Goal: Find specific page/section: Find specific page/section

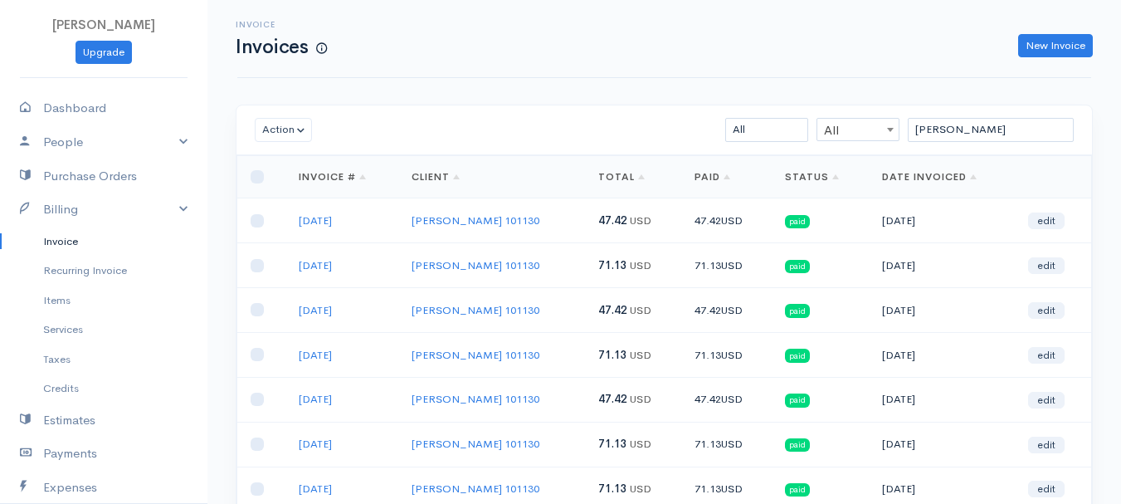
scroll to position [295, 0]
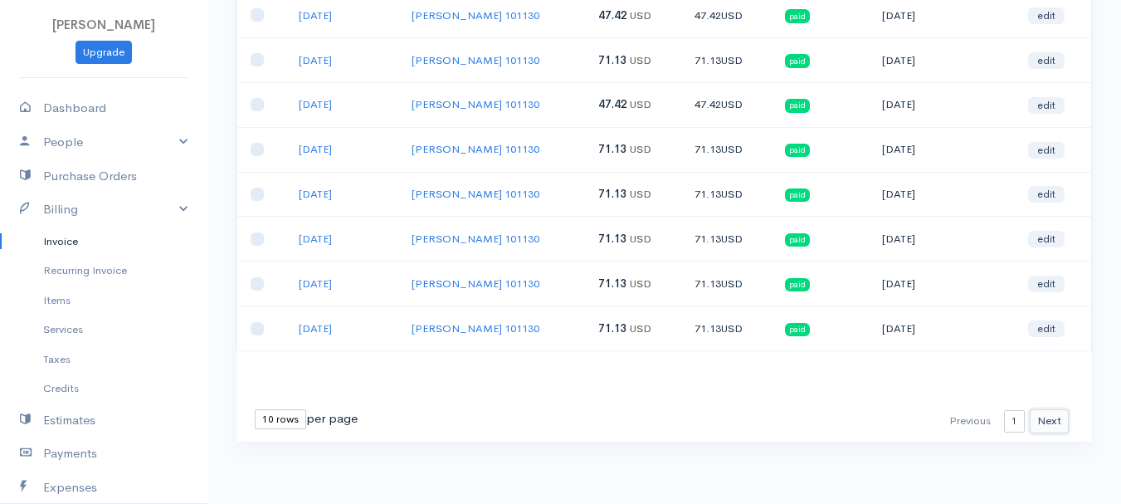
click at [1062, 425] on button "Next" at bounding box center [1049, 421] width 39 height 24
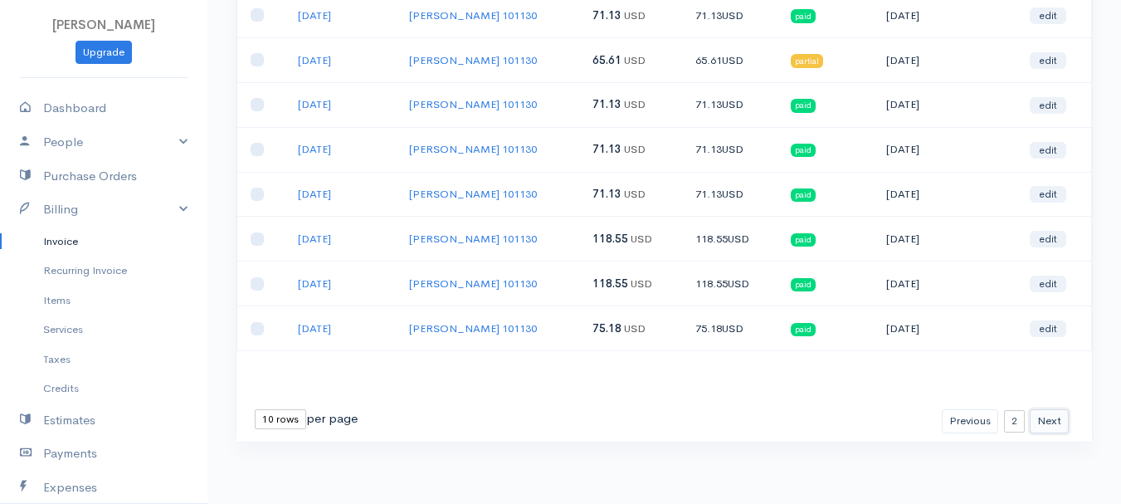
click at [1062, 425] on button "Next" at bounding box center [1049, 421] width 39 height 24
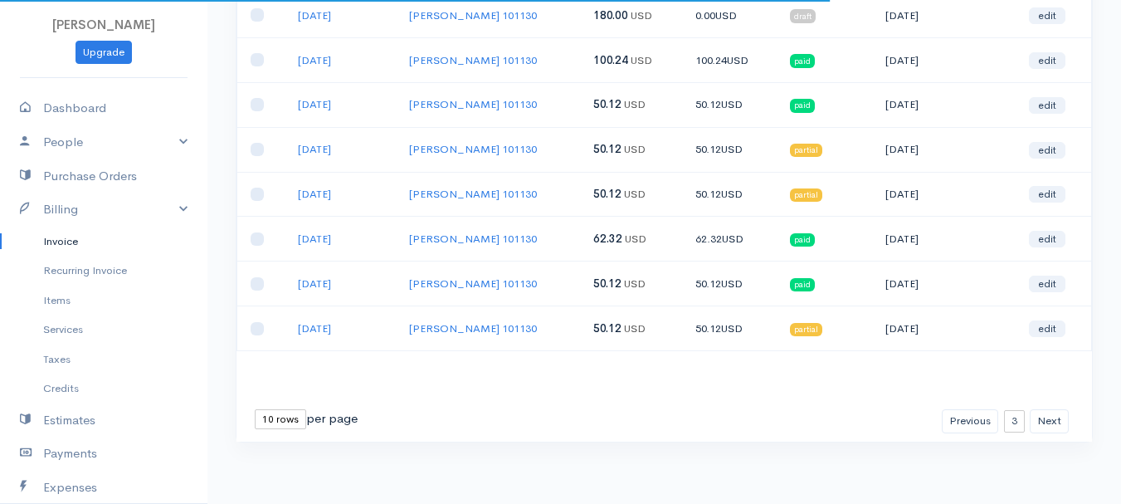
scroll to position [46, 0]
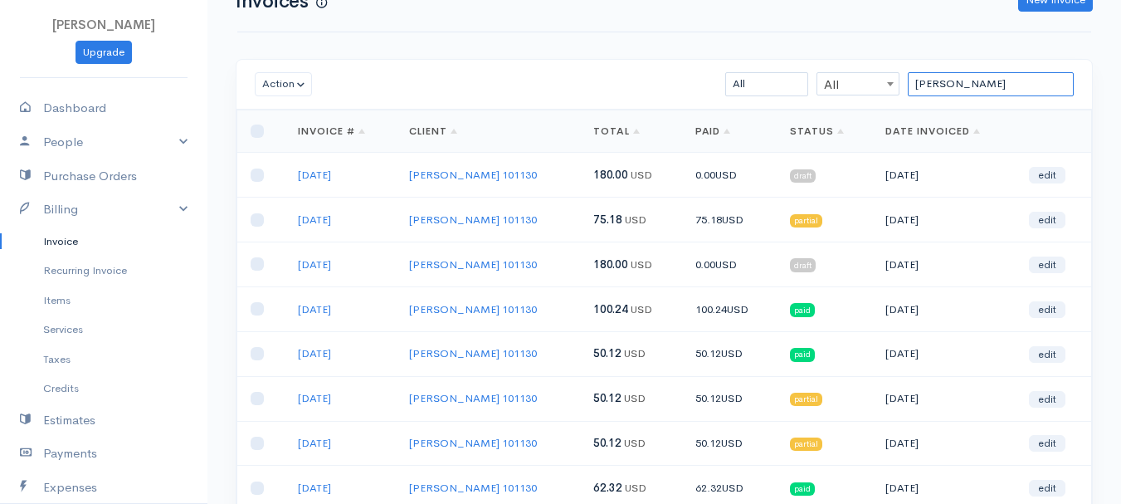
click at [939, 83] on input "[PERSON_NAME]" at bounding box center [991, 84] width 166 height 24
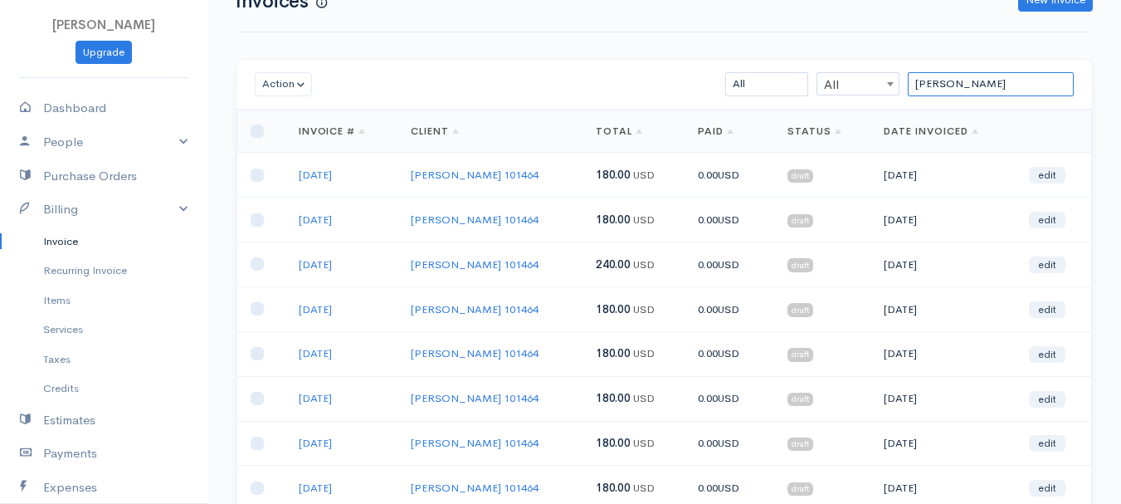
scroll to position [295, 0]
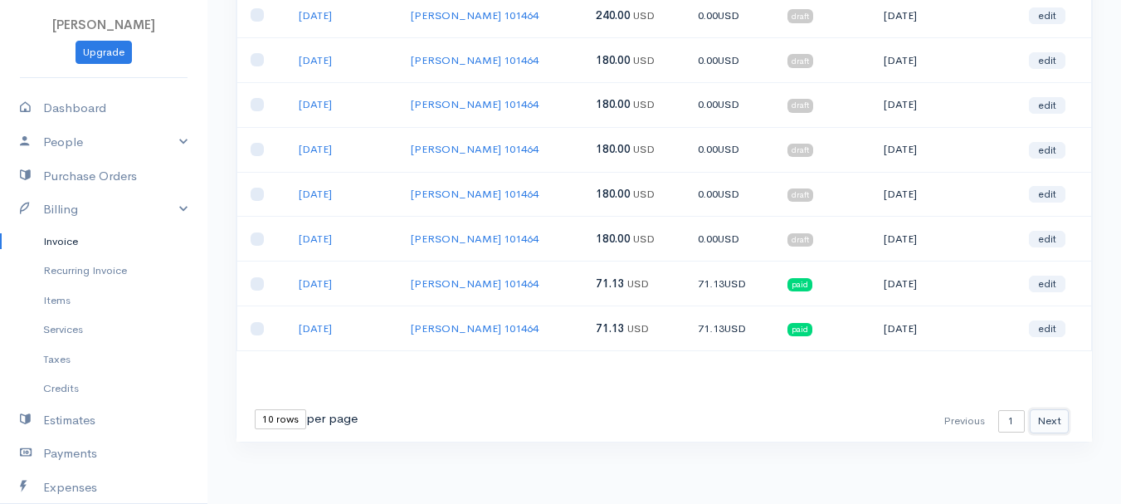
click at [1053, 423] on button "Next" at bounding box center [1049, 421] width 39 height 24
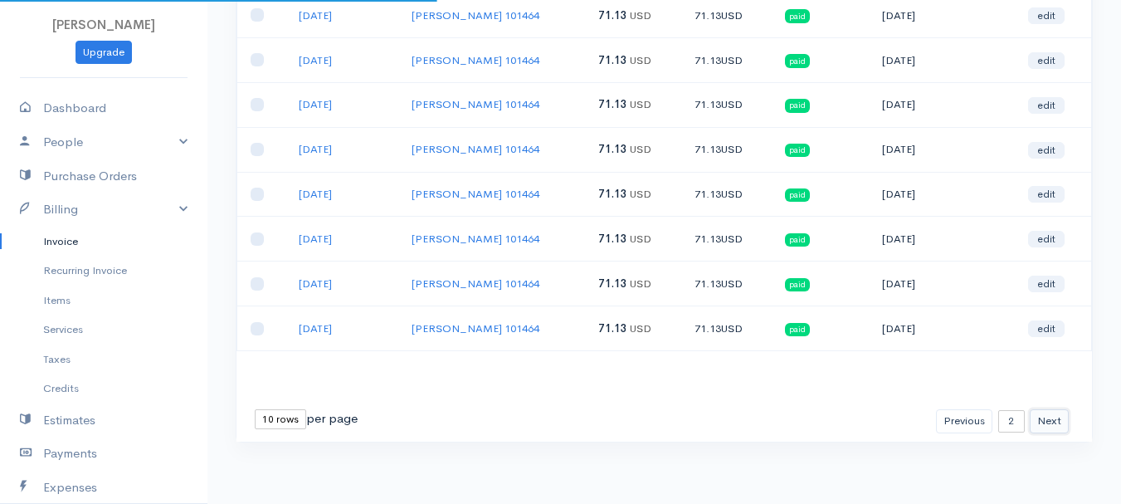
click at [1053, 423] on button "Next" at bounding box center [1049, 421] width 39 height 24
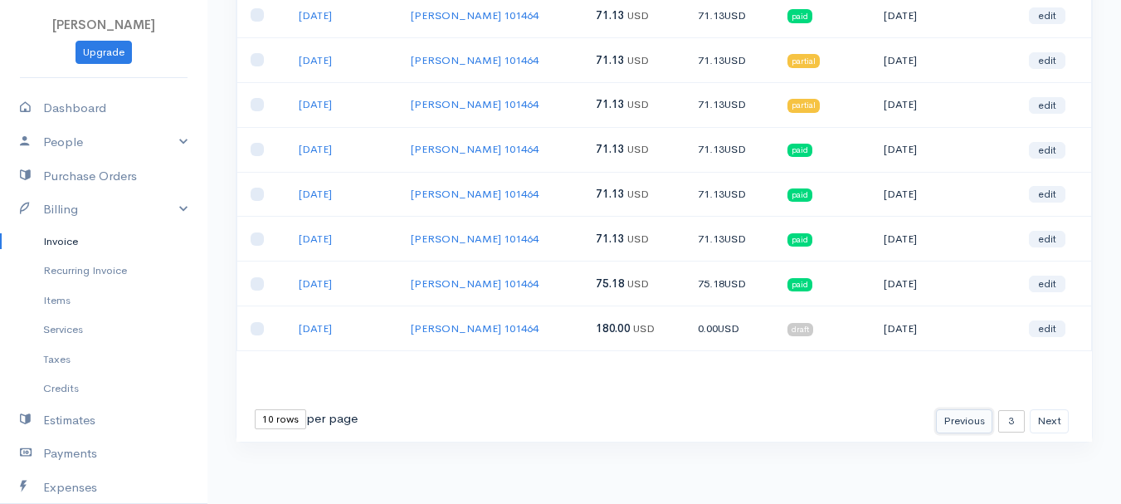
click at [970, 423] on button "Previous" at bounding box center [964, 421] width 56 height 24
click at [963, 398] on div "Loading ... First Previous 1 2 3 4 5 6 7 8 9 10 11 12 13 14 15 16 17 18 19 20 2…" at bounding box center [665, 151] width 856 height 581
click at [960, 431] on button "Previous" at bounding box center [964, 421] width 56 height 24
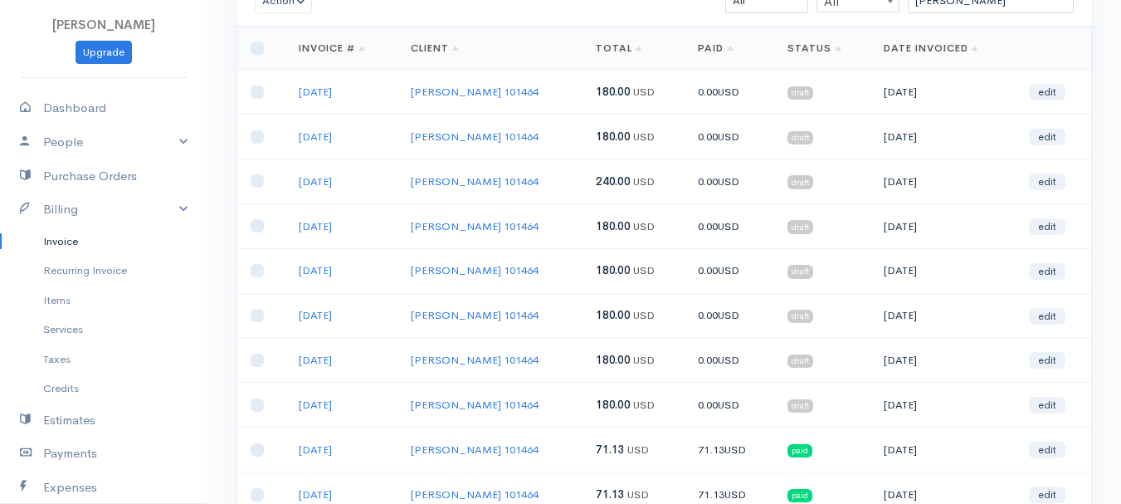
scroll to position [0, 0]
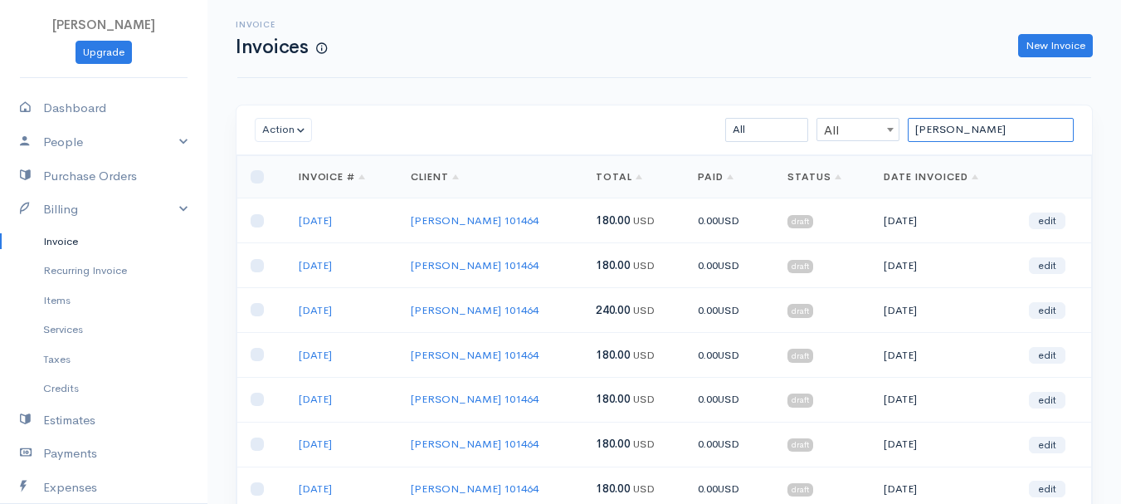
click at [969, 133] on input "[PERSON_NAME]" at bounding box center [991, 130] width 166 height 24
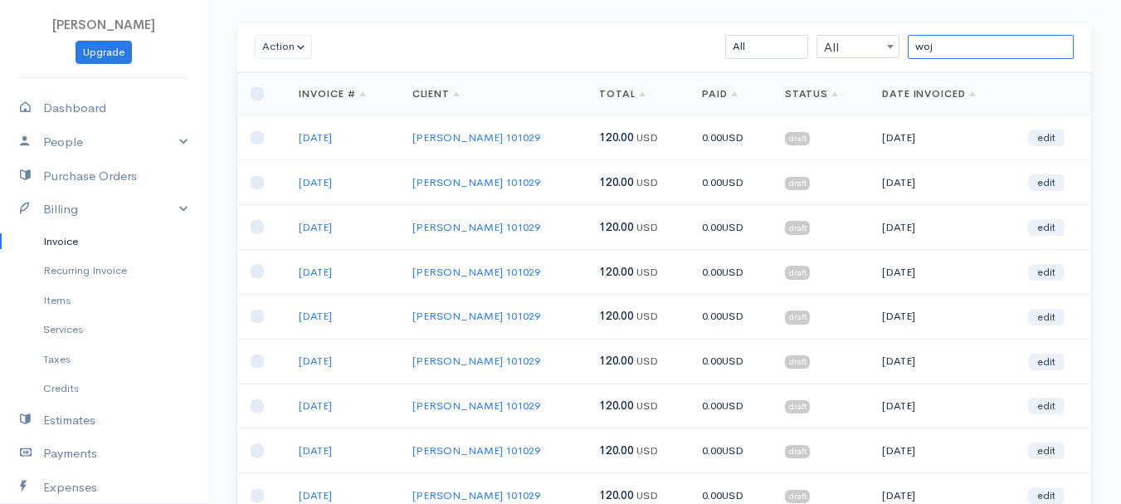
type input "woj"
click at [471, 36] on div "woj All All All Draft Viewed Sent Paid Partial Overdue Unpaid/Open" at bounding box center [734, 47] width 696 height 24
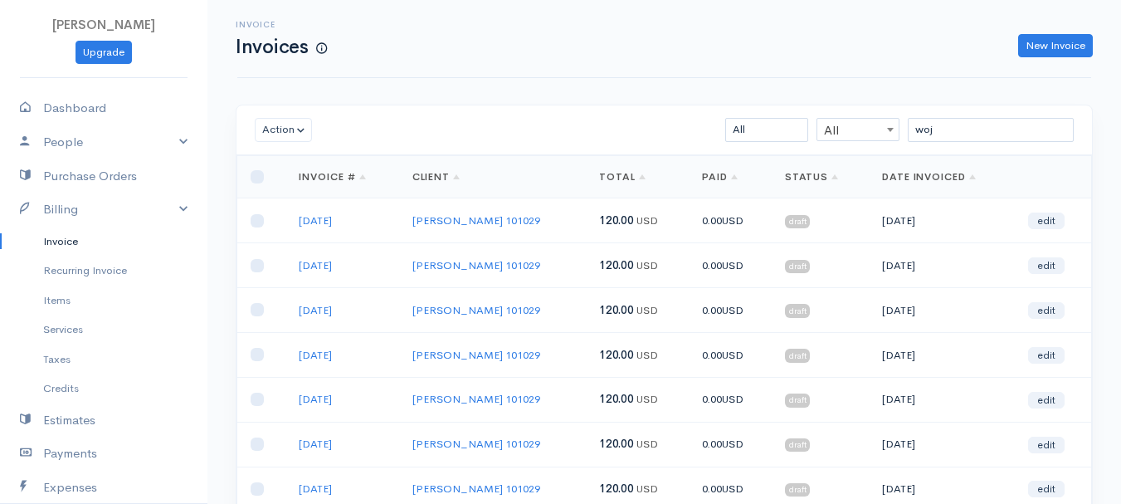
click at [714, 25] on div "Invoice Invoices New Invoice" at bounding box center [664, 38] width 874 height 37
click at [633, 51] on div "New Invoice" at bounding box center [718, 46] width 766 height 24
click at [548, 56] on div "New Invoice" at bounding box center [718, 46] width 766 height 24
click at [0, 134] on link "People" at bounding box center [104, 142] width 208 height 34
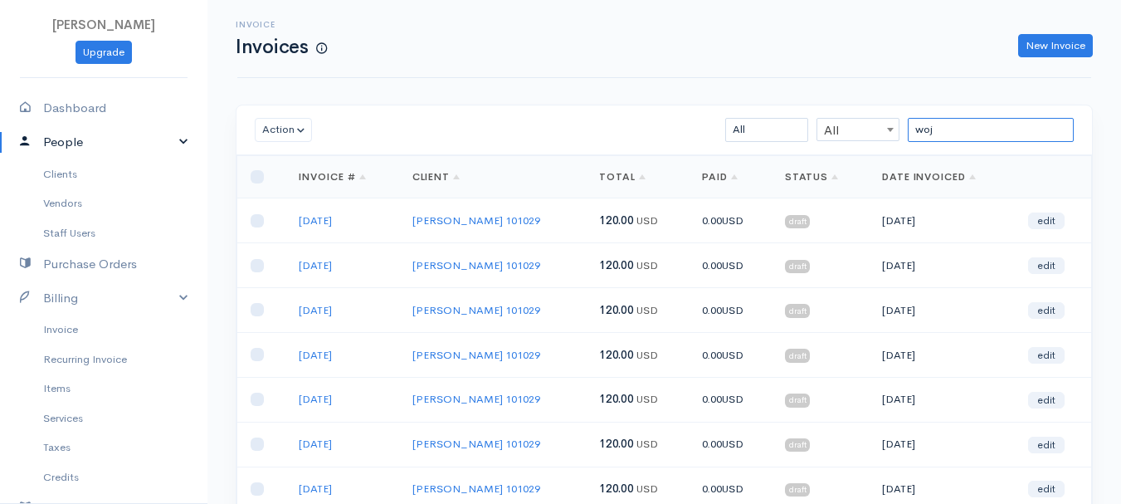
click at [965, 131] on input "woj" at bounding box center [991, 130] width 166 height 24
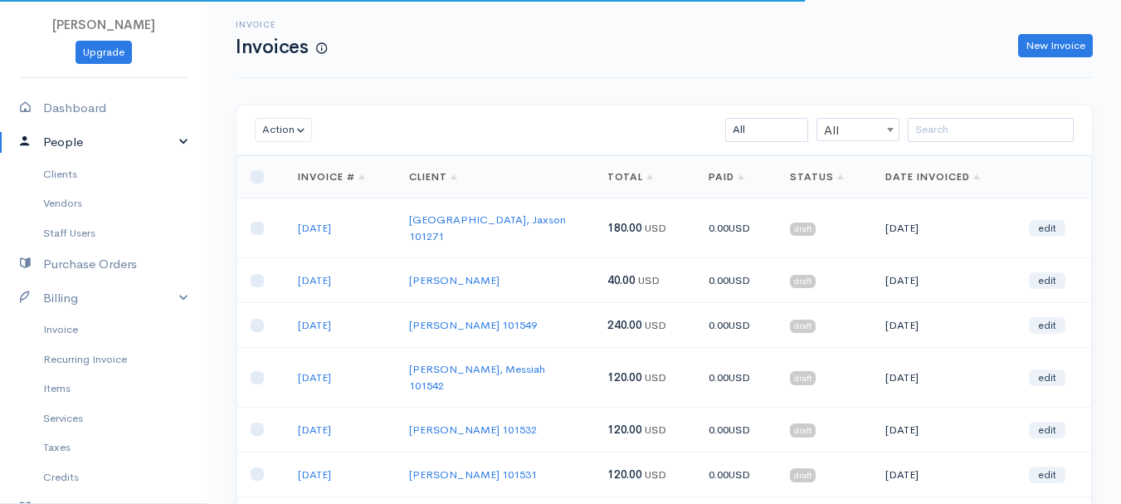
click at [499, 79] on div "Invoice Invoices New Invoice Action Archive Delete Download PDF Send [PERSON_NA…" at bounding box center [665, 414] width 914 height 828
